Goal: Transaction & Acquisition: Subscribe to service/newsletter

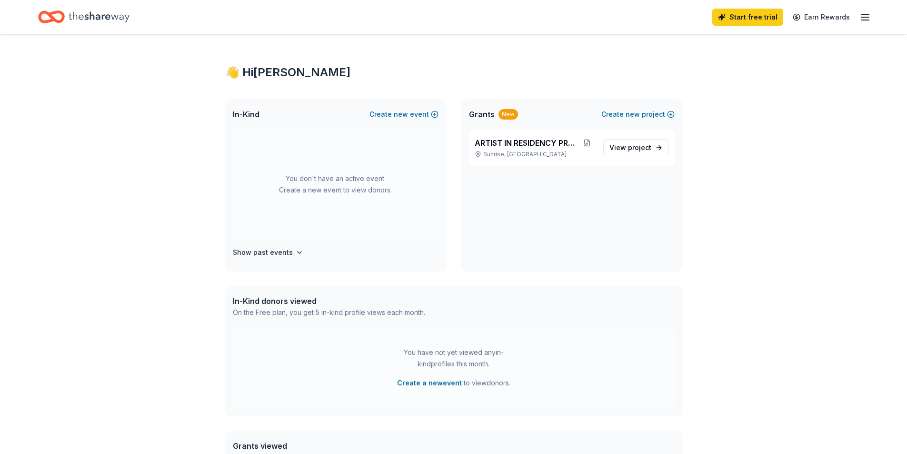
click at [862, 19] on icon "button" at bounding box center [865, 16] width 11 height 11
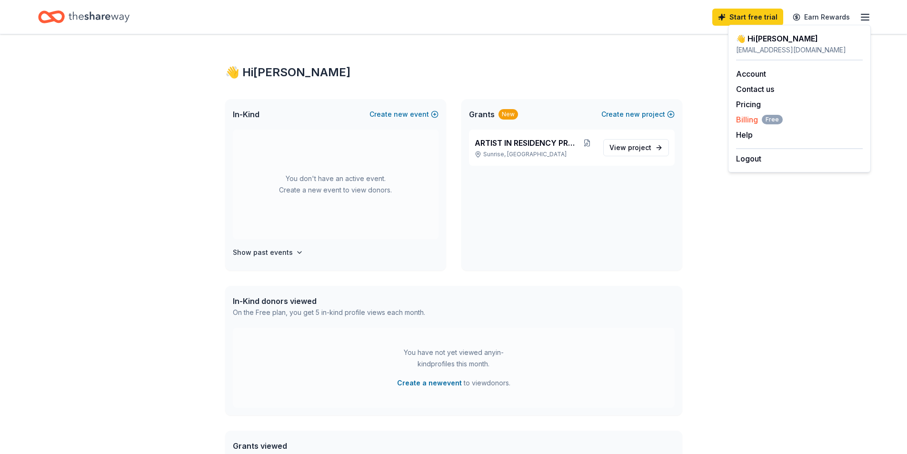
click at [749, 120] on span "Billing Free" at bounding box center [759, 119] width 47 height 11
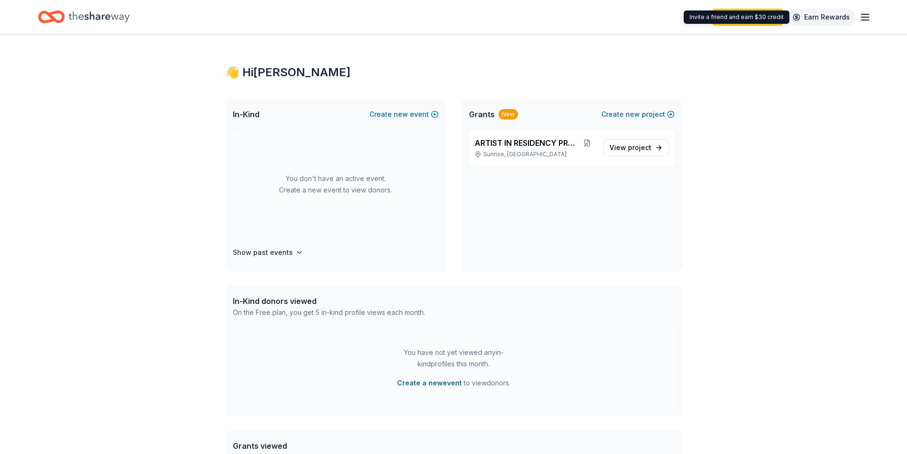
click at [823, 19] on link "Earn Rewards" at bounding box center [821, 17] width 69 height 17
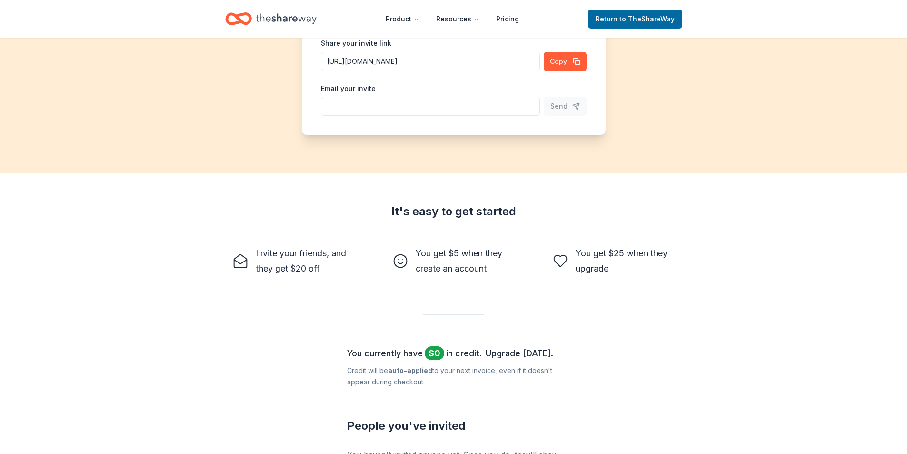
scroll to position [143, 0]
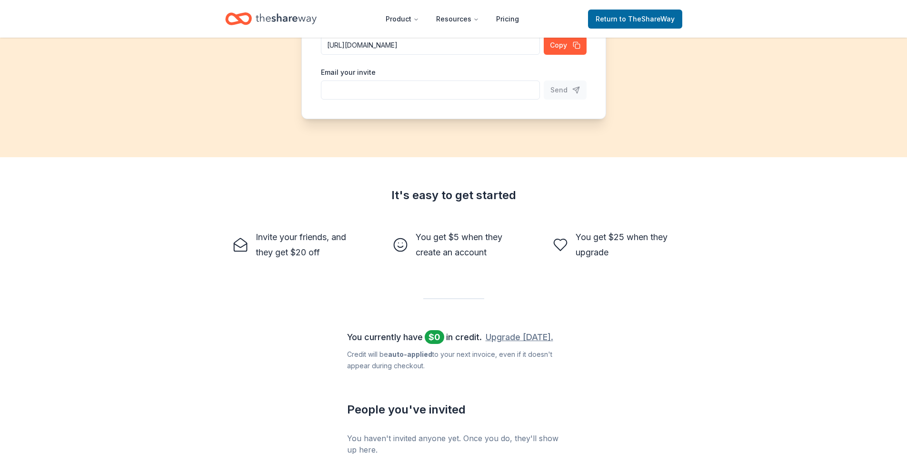
click at [527, 338] on link "Upgrade [DATE]." at bounding box center [520, 337] width 68 height 15
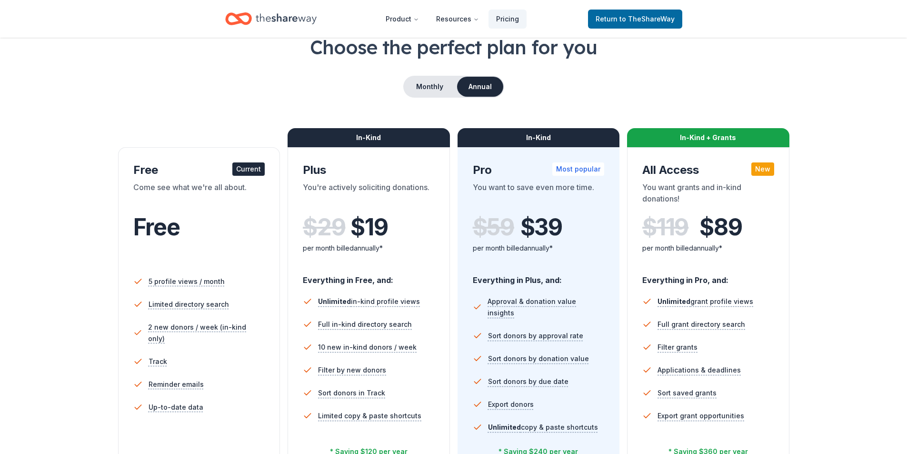
scroll to position [48, 0]
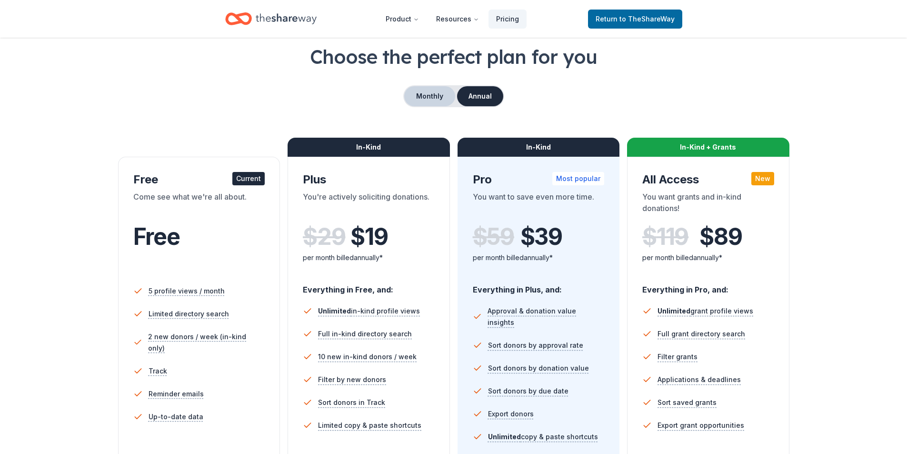
click at [428, 95] on button "Monthly" at bounding box center [429, 96] width 51 height 20
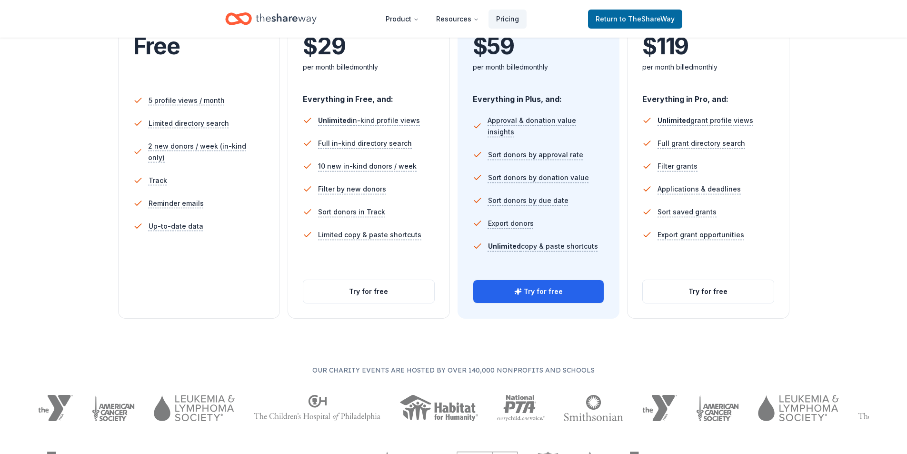
scroll to position [143, 0]
